Goal: Transaction & Acquisition: Purchase product/service

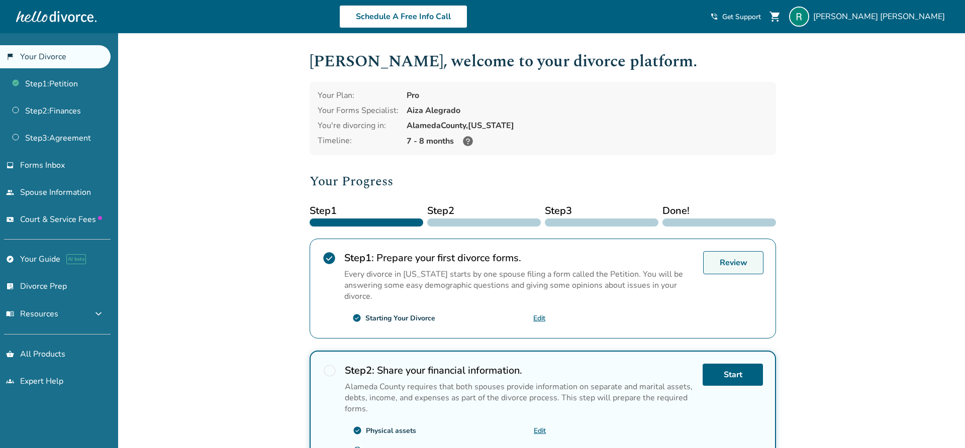
click at [725, 263] on link "Review" at bounding box center [733, 262] width 60 height 23
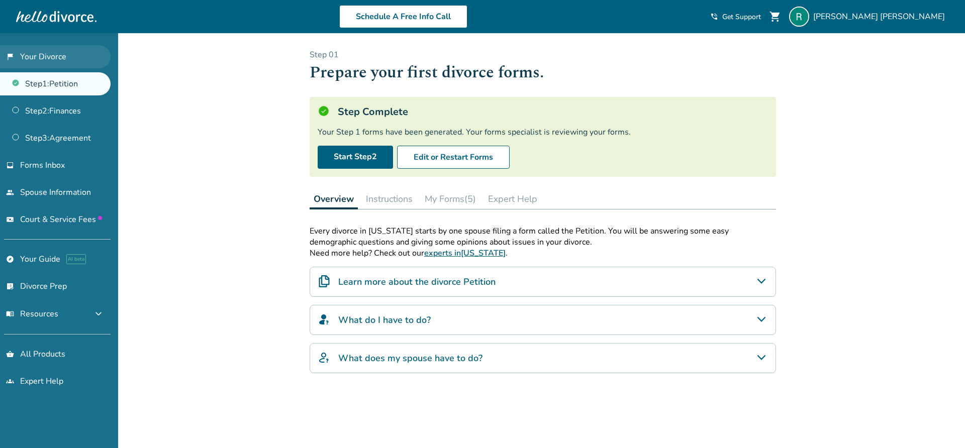
click at [56, 50] on link "flag_2 Your Divorce" at bounding box center [55, 56] width 111 height 23
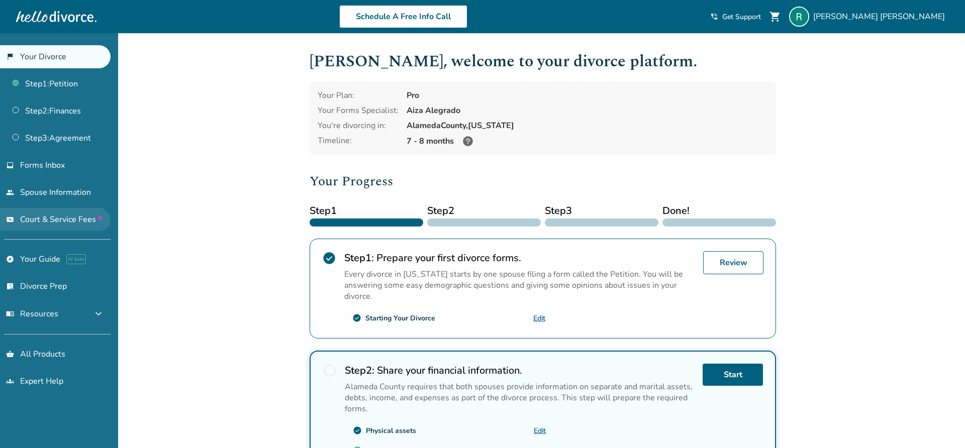
click at [70, 220] on span "Court & Service Fees" at bounding box center [61, 219] width 82 height 11
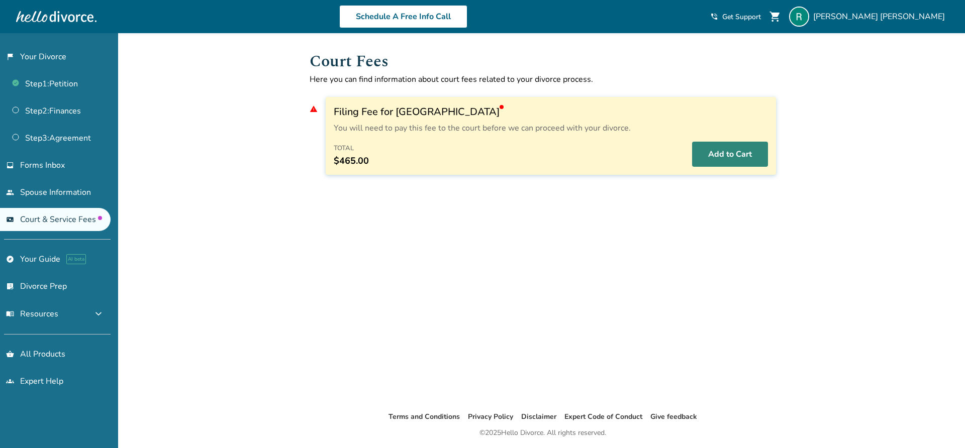
click at [725, 155] on button "Add to Cart" at bounding box center [730, 154] width 76 height 25
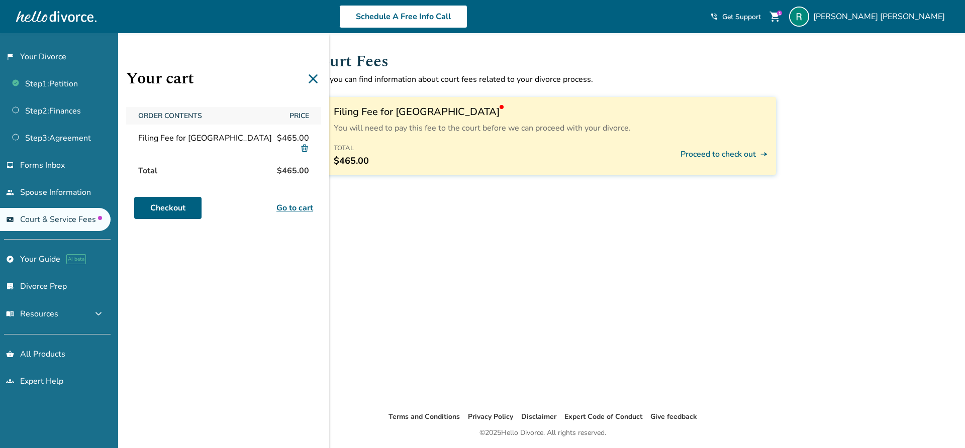
click at [863, 43] on div "Added to cart Court Fees Here you can find information about court fees related…" at bounding box center [482, 257] width 965 height 448
click at [179, 205] on link "Checkout" at bounding box center [167, 208] width 67 height 22
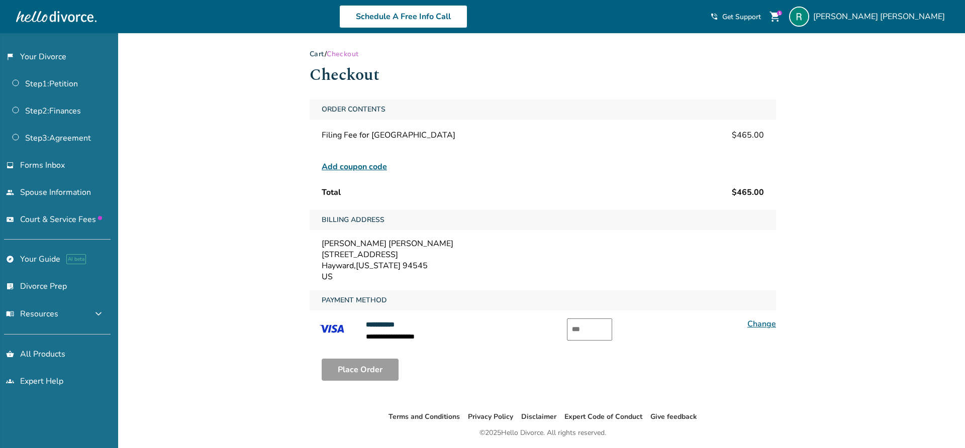
scroll to position [33, 0]
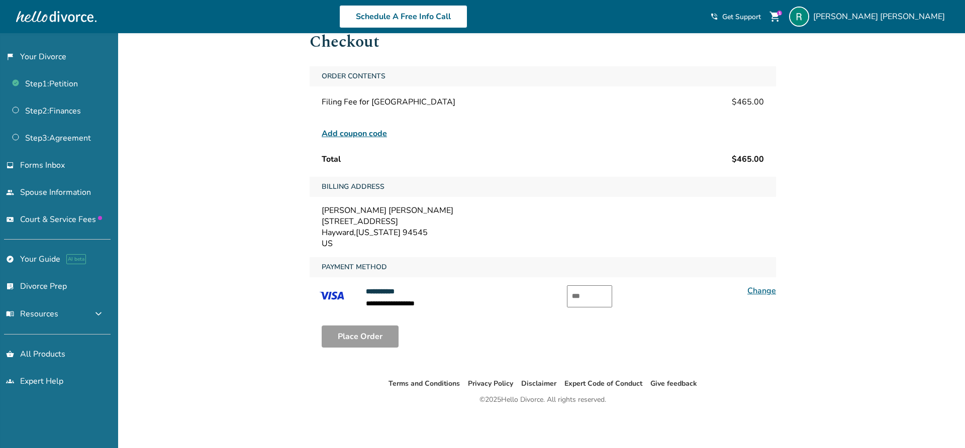
click at [581, 300] on input "text" at bounding box center [589, 296] width 45 height 22
type input "***"
click at [289, 349] on div "**********" at bounding box center [482, 224] width 965 height 448
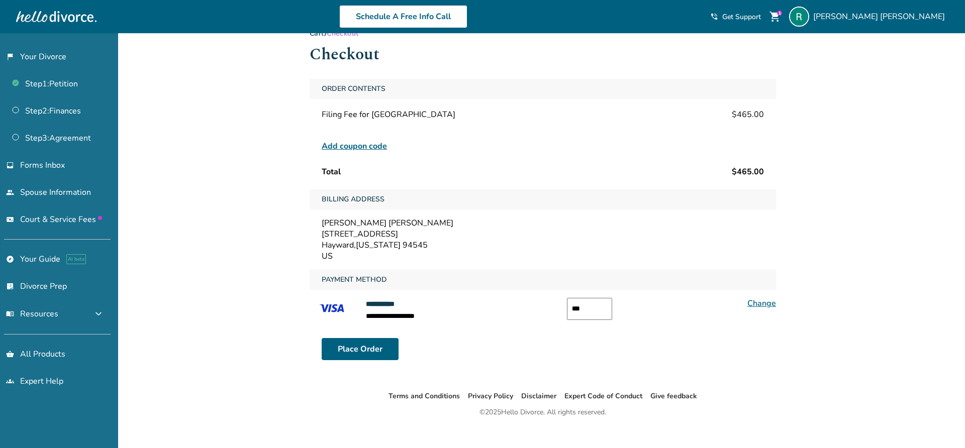
scroll to position [0, 0]
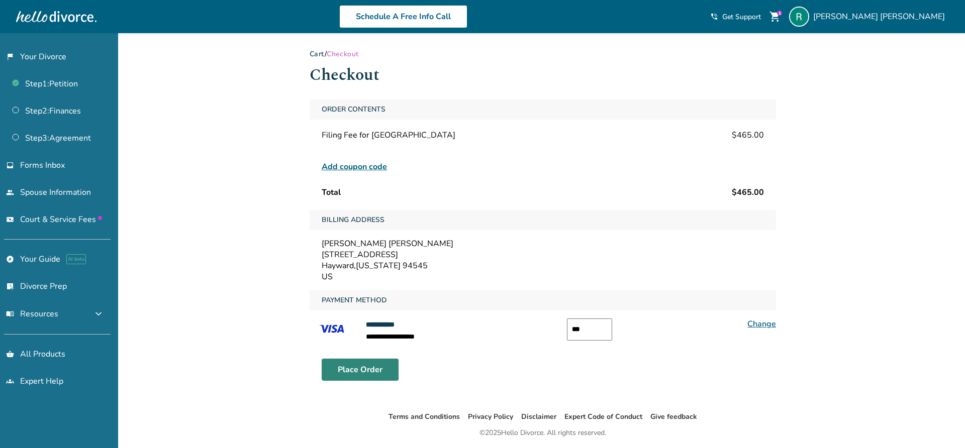
click at [364, 373] on button "Place Order" at bounding box center [360, 370] width 77 height 22
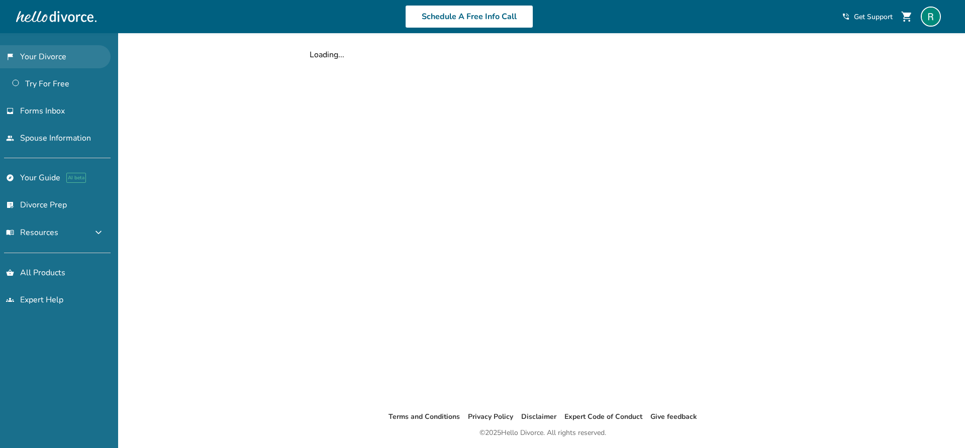
click at [54, 56] on link "flag_2 Your Divorce" at bounding box center [55, 56] width 111 height 23
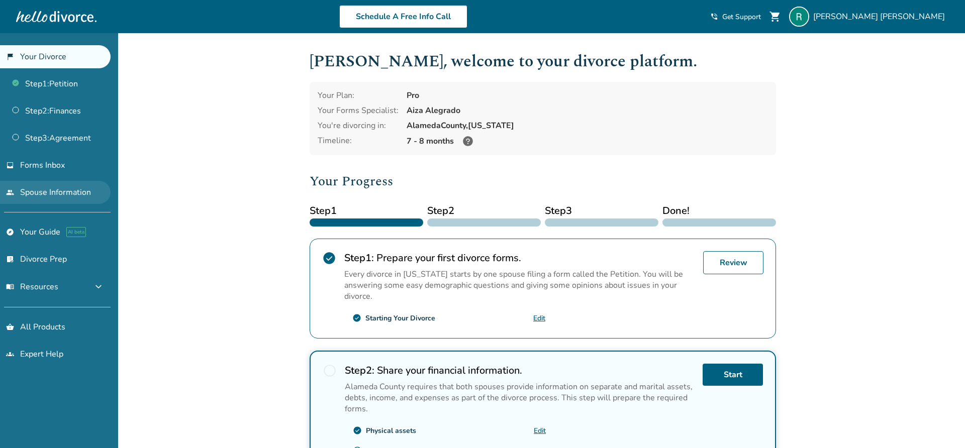
click at [50, 189] on link "people Spouse Information" at bounding box center [55, 192] width 111 height 23
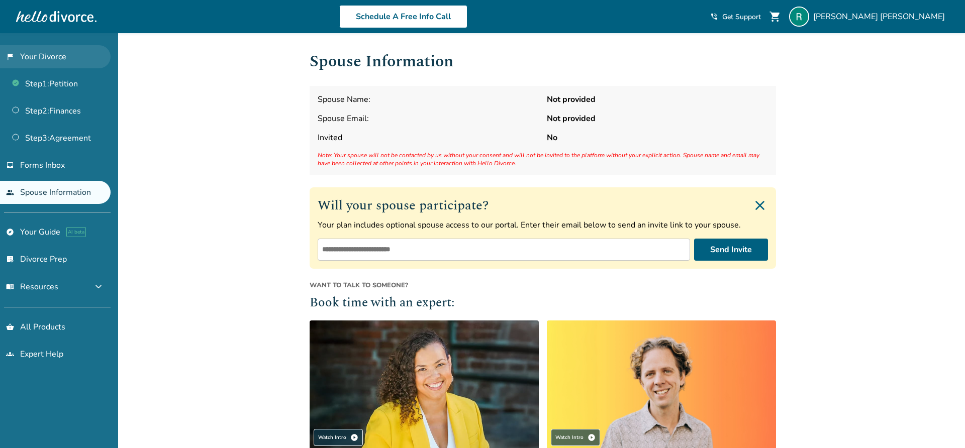
click at [54, 52] on link "flag_2 Your Divorce" at bounding box center [55, 56] width 111 height 23
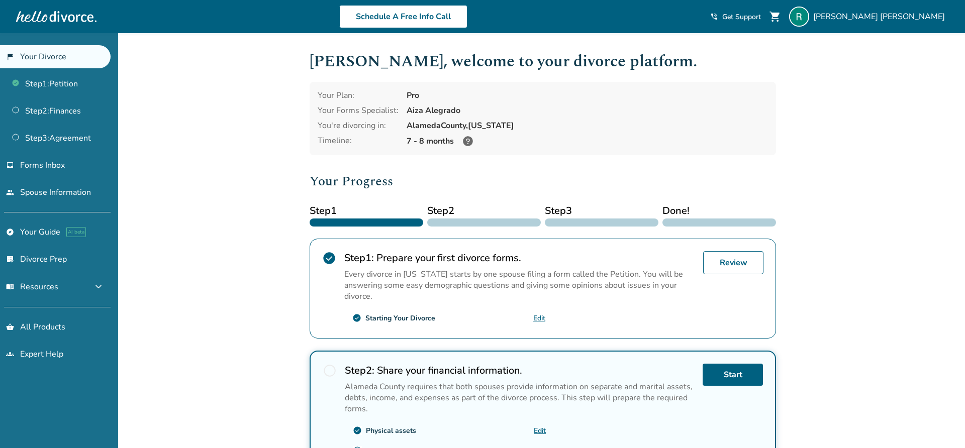
click at [781, 15] on span "shopping_cart" at bounding box center [775, 17] width 12 height 12
